Goal: Task Accomplishment & Management: Use online tool/utility

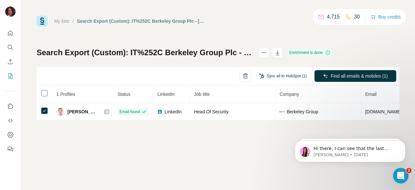
click at [279, 74] on button "Sync all to HubSpot (1)" at bounding box center [283, 76] width 57 height 10
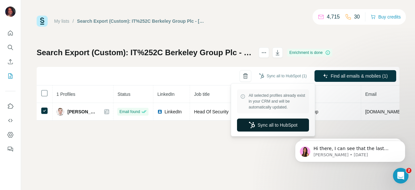
click at [269, 127] on button "Sync all to HubSpot" at bounding box center [273, 124] width 72 height 13
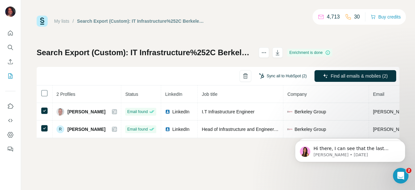
click at [281, 78] on button "Sync all to HubSpot (2)" at bounding box center [283, 76] width 57 height 10
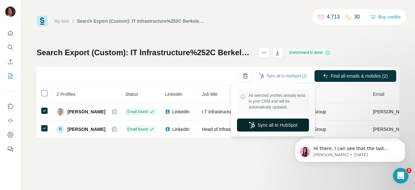
click at [262, 128] on button "Sync all to HubSpot" at bounding box center [273, 124] width 72 height 13
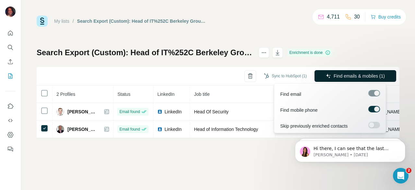
click at [334, 74] on span "Find emails & mobiles (1)" at bounding box center [359, 76] width 51 height 6
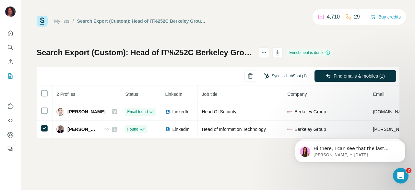
click at [301, 75] on button "Sync to HubSpot (1)" at bounding box center [286, 76] width 52 height 10
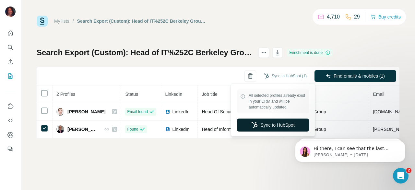
click at [272, 126] on button "Sync to HubSpot" at bounding box center [273, 124] width 72 height 13
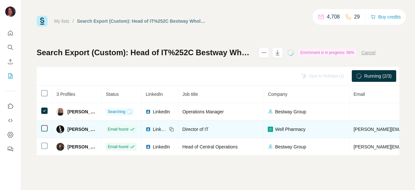
click at [42, 135] on td at bounding box center [45, 129] width 16 height 18
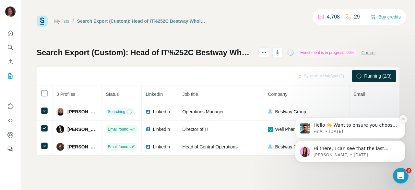
click at [404, 117] on icon "Dismiss notification" at bounding box center [404, 119] width 4 height 4
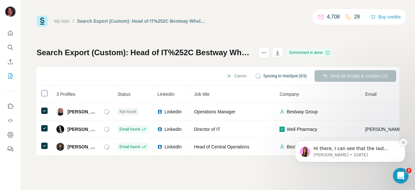
click at [402, 141] on icon "Dismiss notification" at bounding box center [404, 143] width 4 height 4
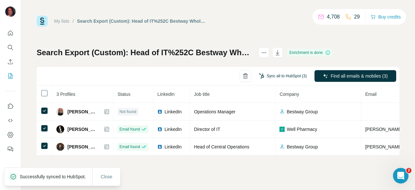
click at [279, 78] on button "Sync all to HubSpot (3)" at bounding box center [283, 76] width 57 height 10
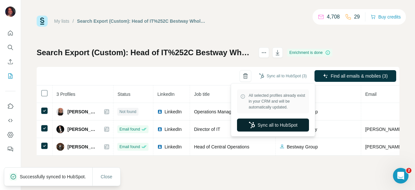
click at [267, 127] on button "Sync all to HubSpot" at bounding box center [273, 124] width 72 height 13
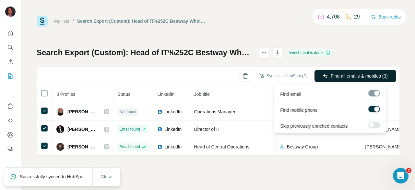
click at [341, 78] on span "Find all emails & mobiles (3)" at bounding box center [359, 76] width 57 height 6
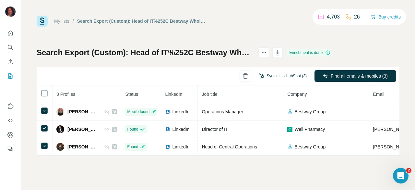
click at [286, 76] on button "Sync all to HubSpot (3)" at bounding box center [283, 76] width 57 height 10
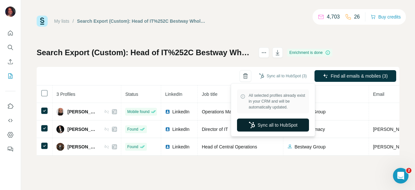
click at [271, 128] on button "Sync all to HubSpot" at bounding box center [273, 124] width 72 height 13
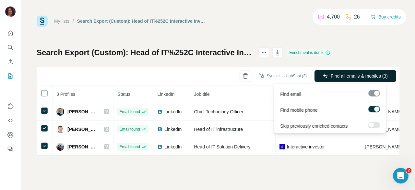
click at [345, 78] on span "Find all emails & mobiles (3)" at bounding box center [359, 76] width 57 height 6
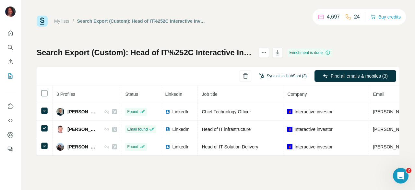
click at [292, 76] on button "Sync all to HubSpot (3)" at bounding box center [283, 76] width 57 height 10
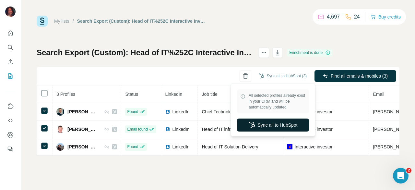
click at [263, 124] on button "Sync all to HubSpot" at bounding box center [273, 124] width 72 height 13
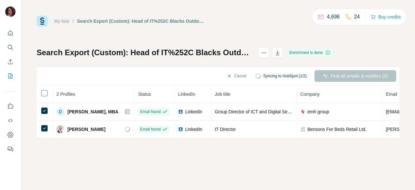
click at [286, 76] on span "Syncing to HubSpot (1/2)" at bounding box center [285, 76] width 43 height 6
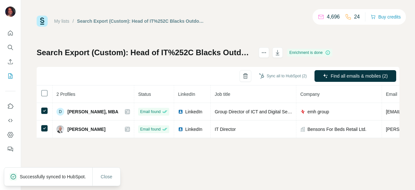
click at [286, 76] on button "Sync all to HubSpot (2)" at bounding box center [283, 76] width 57 height 10
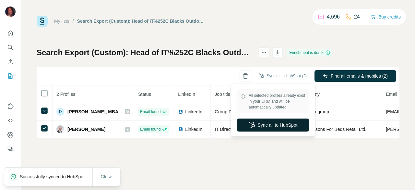
click at [264, 126] on button "Sync all to HubSpot" at bounding box center [273, 124] width 72 height 13
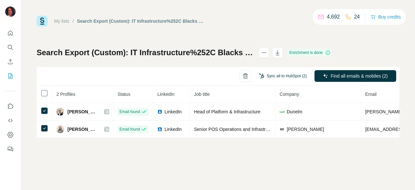
click at [273, 74] on button "Sync all to HubSpot (2)" at bounding box center [283, 76] width 57 height 10
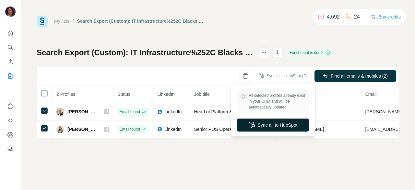
click at [267, 125] on button "Sync all to HubSpot" at bounding box center [273, 124] width 72 height 13
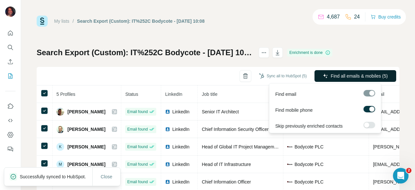
click at [340, 74] on span "Find all emails & mobiles (5)" at bounding box center [359, 76] width 57 height 6
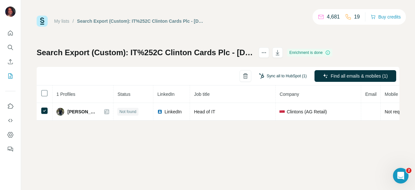
click at [277, 78] on button "Sync all to HubSpot (1)" at bounding box center [283, 76] width 57 height 10
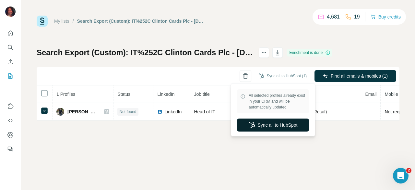
click at [269, 123] on button "Sync all to HubSpot" at bounding box center [273, 124] width 72 height 13
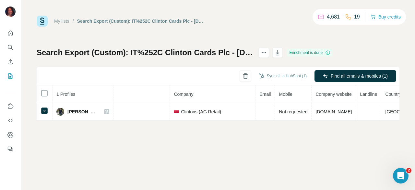
scroll to position [0, 118]
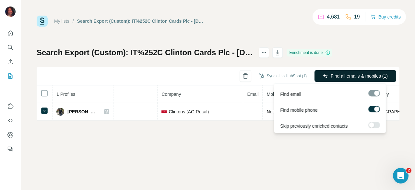
click at [347, 78] on span "Find all emails & mobiles (1)" at bounding box center [359, 76] width 57 height 6
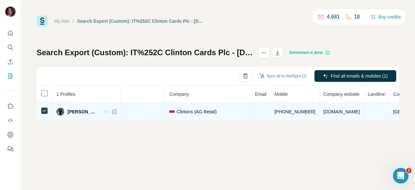
drag, startPoint x: 301, startPoint y: 112, endPoint x: 341, endPoint y: 107, distance: 40.9
click at [341, 107] on td "clintonsretail.co.uk" at bounding box center [342, 112] width 44 height 18
copy span "clintonsretail.co.uk"
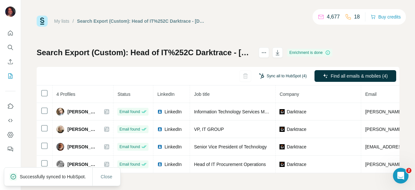
click at [283, 76] on button "Sync all to HubSpot (4)" at bounding box center [283, 76] width 57 height 10
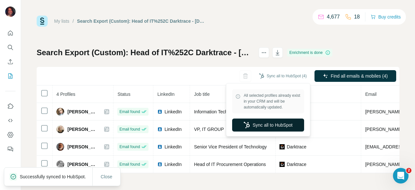
click at [274, 122] on button "Sync all to HubSpot" at bounding box center [268, 124] width 72 height 13
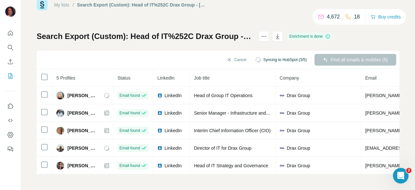
scroll to position [19, 0]
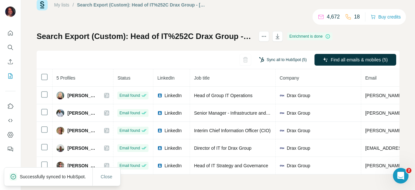
click at [266, 61] on button "Sync all to HubSpot (5)" at bounding box center [283, 60] width 57 height 10
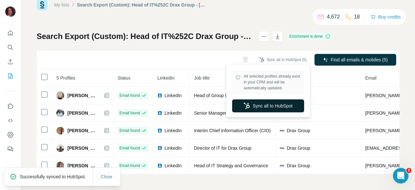
click at [265, 103] on button "Sync all to HubSpot" at bounding box center [268, 105] width 72 height 13
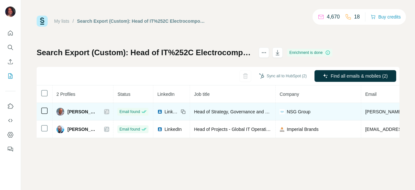
click at [48, 111] on icon at bounding box center [45, 111] width 8 height 8
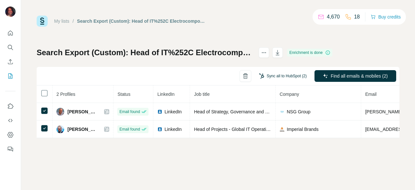
click at [289, 73] on button "Sync all to HubSpot (2)" at bounding box center [283, 76] width 57 height 10
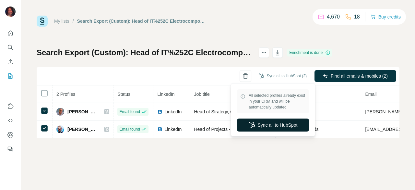
click at [282, 124] on button "Sync all to HubSpot" at bounding box center [273, 124] width 72 height 13
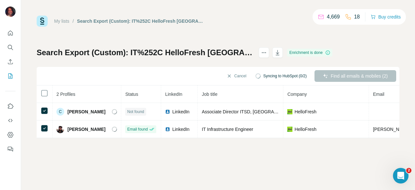
click at [288, 73] on span "Syncing to HubSpot (0/2)" at bounding box center [285, 76] width 43 height 6
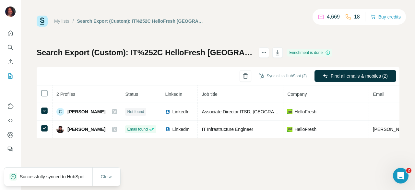
click at [288, 75] on button "Sync all to HubSpot (2)" at bounding box center [283, 76] width 57 height 10
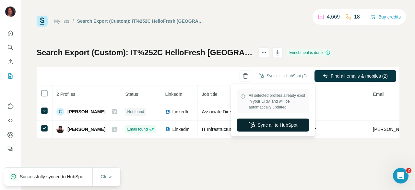
click at [271, 127] on button "Sync all to HubSpot" at bounding box center [273, 124] width 72 height 13
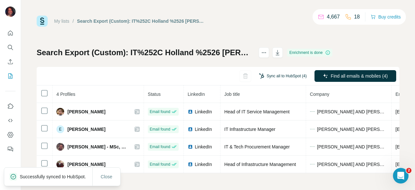
click at [278, 71] on button "Sync all to HubSpot (4)" at bounding box center [283, 76] width 57 height 10
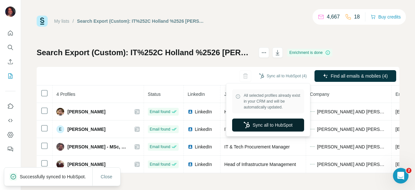
click at [260, 129] on button "Sync all to HubSpot" at bounding box center [268, 124] width 72 height 13
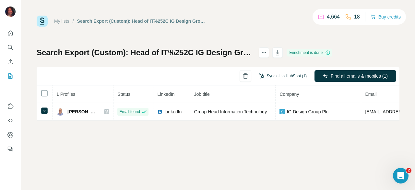
click at [286, 77] on button "Sync all to HubSpot (1)" at bounding box center [283, 76] width 57 height 10
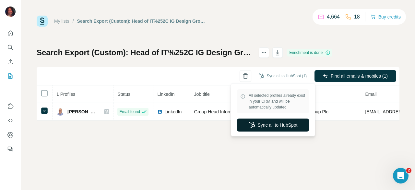
click at [272, 122] on button "Sync all to HubSpot" at bounding box center [273, 124] width 72 height 13
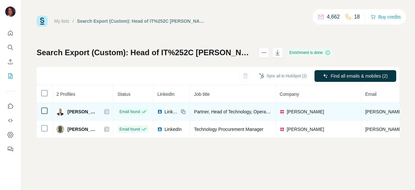
click at [47, 108] on icon at bounding box center [45, 111] width 8 height 8
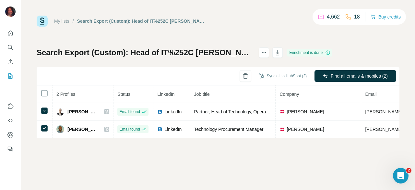
click at [286, 81] on div "Sync all to HubSpot (2)" at bounding box center [283, 76] width 57 height 12
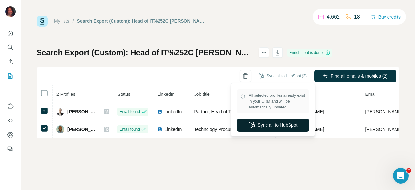
click at [272, 125] on button "Sync all to HubSpot" at bounding box center [273, 124] width 72 height 13
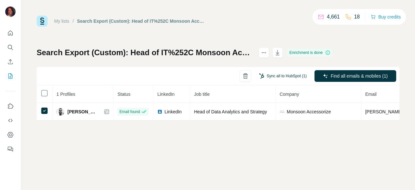
click at [285, 75] on button "Sync all to HubSpot (1)" at bounding box center [283, 76] width 57 height 10
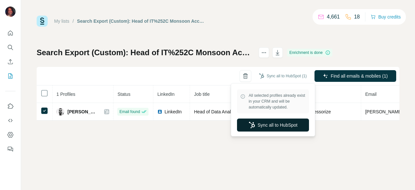
click at [267, 129] on button "Sync all to HubSpot" at bounding box center [273, 124] width 72 height 13
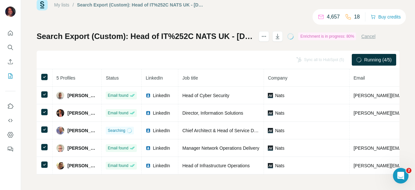
scroll to position [19, 0]
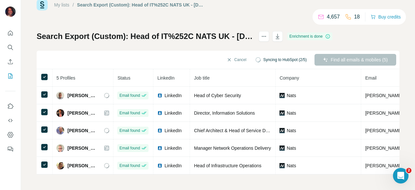
click at [276, 57] on span "Syncing to HubSpot (2/5)" at bounding box center [285, 60] width 43 height 6
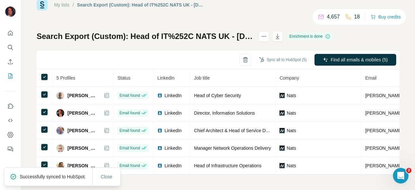
click at [276, 57] on button "Sync all to HubSpot (5)" at bounding box center [283, 60] width 57 height 10
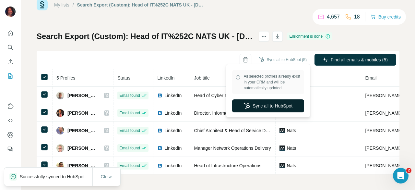
click at [261, 105] on button "Sync all to HubSpot" at bounding box center [268, 105] width 72 height 13
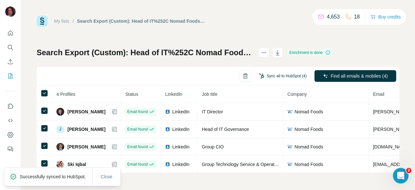
click at [288, 78] on button "Sync all to HubSpot (4)" at bounding box center [283, 76] width 57 height 10
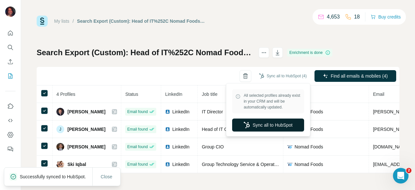
click at [270, 126] on button "Sync all to HubSpot" at bounding box center [268, 124] width 72 height 13
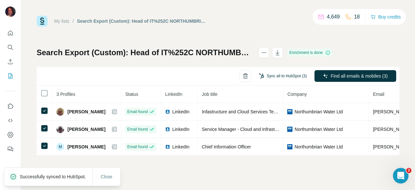
click at [294, 78] on button "Sync all to HubSpot (3)" at bounding box center [283, 76] width 57 height 10
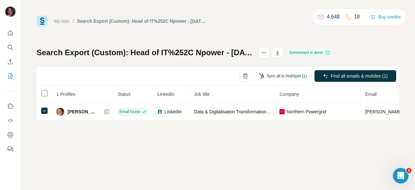
click at [293, 74] on button "Sync all to HubSpot (1)" at bounding box center [283, 76] width 57 height 10
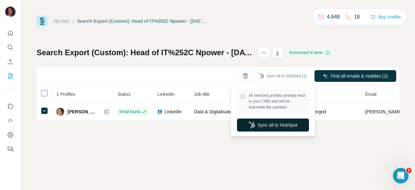
click at [271, 128] on button "Sync all to HubSpot" at bounding box center [273, 124] width 72 height 13
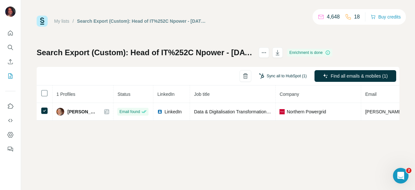
click at [288, 74] on button "Sync all to HubSpot (1)" at bounding box center [283, 76] width 57 height 10
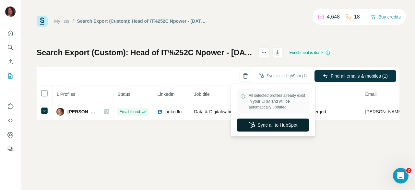
click at [280, 121] on button "Sync all to HubSpot" at bounding box center [273, 124] width 72 height 13
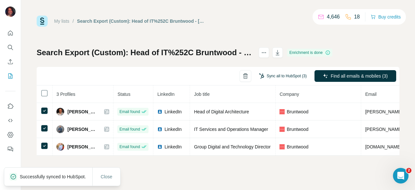
click at [280, 73] on button "Sync all to HubSpot (3)" at bounding box center [283, 76] width 57 height 10
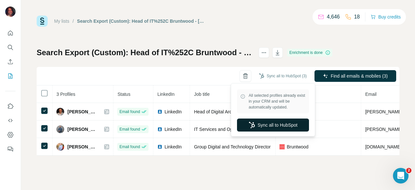
click at [275, 124] on button "Sync all to HubSpot" at bounding box center [273, 124] width 72 height 13
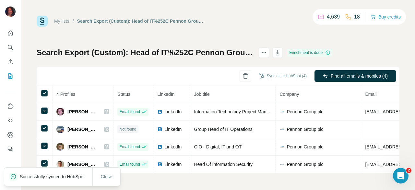
click at [292, 75] on button "Sync all to HubSpot (4)" at bounding box center [283, 76] width 57 height 10
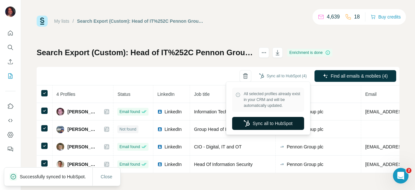
click at [275, 124] on button "Sync all to HubSpot" at bounding box center [268, 123] width 72 height 13
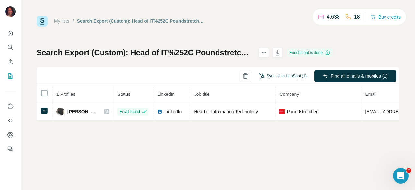
click at [298, 78] on button "Sync all to HubSpot (1)" at bounding box center [283, 76] width 57 height 10
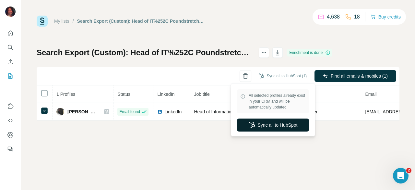
click at [275, 124] on button "Sync all to HubSpot" at bounding box center [273, 124] width 72 height 13
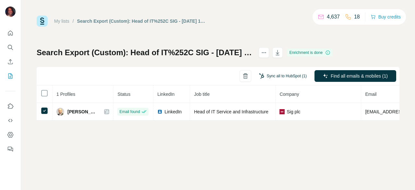
click at [282, 74] on button "Sync all to HubSpot (1)" at bounding box center [283, 76] width 57 height 10
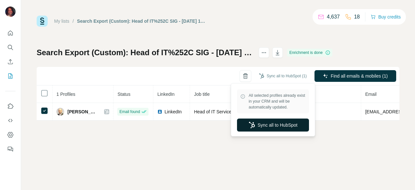
click at [273, 128] on button "Sync all to HubSpot" at bounding box center [273, 124] width 72 height 13
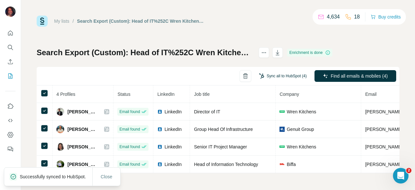
click at [273, 77] on button "Sync all to HubSpot (4)" at bounding box center [283, 76] width 57 height 10
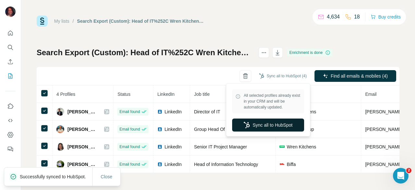
click at [263, 123] on button "Sync all to HubSpot" at bounding box center [268, 124] width 72 height 13
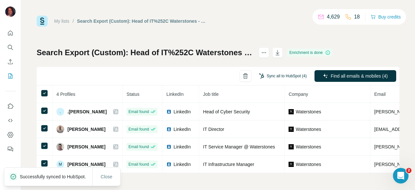
click at [274, 78] on button "Sync all to HubSpot (4)" at bounding box center [283, 76] width 57 height 10
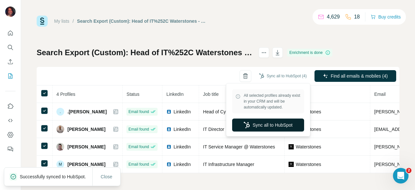
click at [271, 127] on button "Sync all to HubSpot" at bounding box center [268, 124] width 72 height 13
